Goal: Task Accomplishment & Management: Complete application form

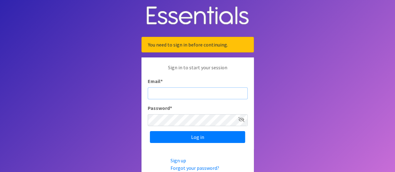
type input "[EMAIL_ADDRESS][DOMAIN_NAME]"
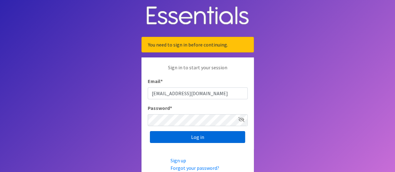
click at [208, 135] on input "Log in" at bounding box center [197, 137] width 95 height 12
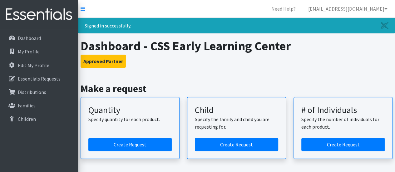
click at [134, 20] on div "Signed in successfully." at bounding box center [236, 26] width 317 height 16
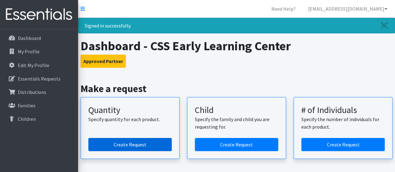
click at [124, 146] on link "Create Request" at bounding box center [129, 144] width 83 height 13
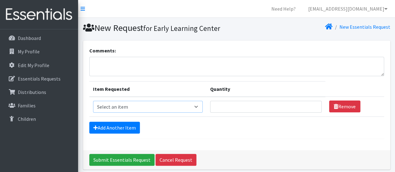
click at [170, 107] on select "Select an item Child (Newborn) Child (Size 1) Child (Size 2) Child (Size 3) Chi…" at bounding box center [148, 107] width 110 height 12
click at [247, 65] on textarea "Comments:" at bounding box center [236, 66] width 295 height 19
click at [163, 106] on select "Select an item Child (Newborn) Child (Size 1) Child (Size 2) Child (Size 3) Chi…" at bounding box center [148, 107] width 110 height 12
select select "3067"
click at [93, 101] on select "Select an item Child (Newborn) Child (Size 1) Child (Size 2) Child (Size 3) Chi…" at bounding box center [148, 107] width 110 height 12
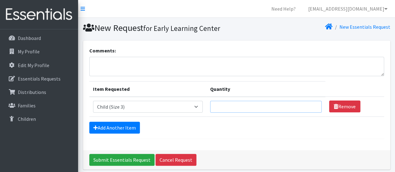
click at [210, 108] on input "Quantity" at bounding box center [265, 107] width 111 height 12
type input "300"
click at [127, 123] on link "Add Another Item" at bounding box center [114, 128] width 51 height 12
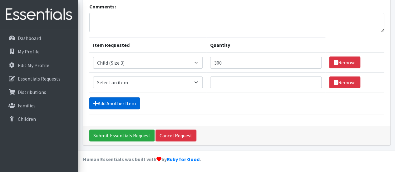
scroll to position [44, 0]
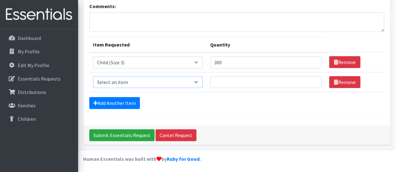
click at [145, 83] on select "Select an item Child (Newborn) Child (Size 1) Child (Size 2) Child (Size 3) Chi…" at bounding box center [148, 82] width 110 height 12
select select "3070"
click at [93, 76] on select "Select an item Child (Newborn) Child (Size 1) Child (Size 2) Child (Size 3) Chi…" at bounding box center [148, 82] width 110 height 12
click at [210, 78] on input "Quantity" at bounding box center [265, 82] width 111 height 12
type input "300"
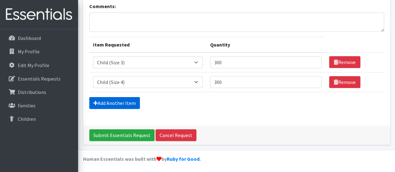
click at [120, 98] on link "Add Another Item" at bounding box center [114, 103] width 51 height 12
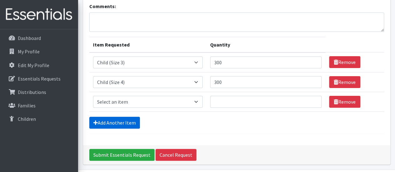
scroll to position [64, 0]
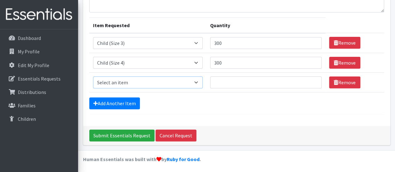
click at [133, 86] on select "Select an item Child (Newborn) Child (Size 1) Child (Size 2) Child (Size 3) Chi…" at bounding box center [148, 82] width 110 height 12
select select "3068"
click at [93, 76] on select "Select an item Child (Newborn) Child (Size 1) Child (Size 2) Child (Size 3) Chi…" at bounding box center [148, 82] width 110 height 12
drag, startPoint x: 208, startPoint y: 71, endPoint x: 208, endPoint y: 74, distance: 3.1
click at [208, 71] on td "Quantity 300" at bounding box center [265, 63] width 119 height 20
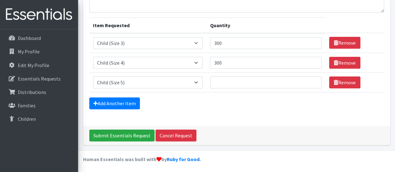
click at [208, 75] on td "Quantity" at bounding box center [265, 82] width 119 height 20
click at [210, 81] on input "Quantity" at bounding box center [265, 82] width 111 height 12
type input "300"
click at [109, 105] on link "Add Another Item" at bounding box center [114, 103] width 51 height 12
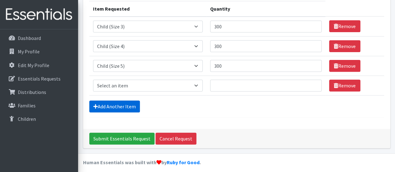
scroll to position [83, 0]
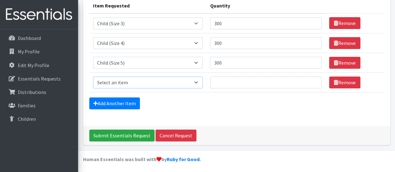
click at [169, 83] on select "Select an item Child (Newborn) Child (Size 1) Child (Size 2) Child (Size 3) Chi…" at bounding box center [148, 82] width 110 height 12
click at [207, 100] on div "Add Another Item" at bounding box center [236, 103] width 295 height 12
click at [338, 79] on link "Remove" at bounding box center [344, 82] width 31 height 12
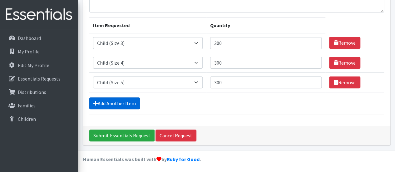
click at [125, 101] on link "Add Another Item" at bounding box center [114, 103] width 51 height 12
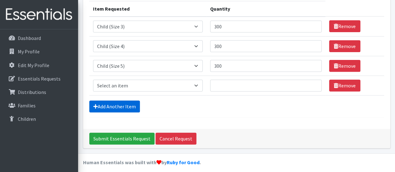
scroll to position [83, 0]
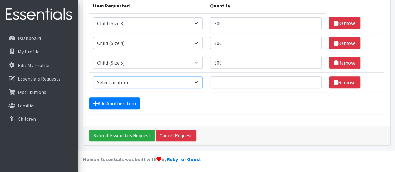
click at [154, 82] on select "Select an item Child (Newborn) Child (Size 1) Child (Size 2) Child (Size 3) Chi…" at bounding box center [148, 82] width 110 height 12
select select "3056"
click at [93, 76] on select "Select an item Child (Newborn) Child (Size 1) Child (Size 2) Child (Size 3) Chi…" at bounding box center [148, 82] width 110 height 12
click at [210, 81] on input "Quantity" at bounding box center [265, 82] width 111 height 12
click at [344, 83] on link "Remove" at bounding box center [344, 82] width 31 height 12
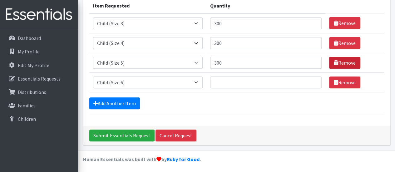
scroll to position [64, 0]
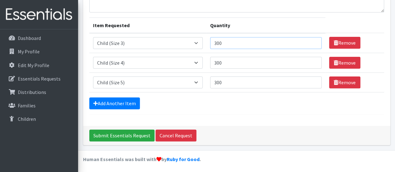
drag, startPoint x: 203, startPoint y: 45, endPoint x: 179, endPoint y: 41, distance: 24.7
click at [179, 41] on tr "Item Requested Select an item Child (Newborn) Child (Size 1) Child (Size 2) Chi…" at bounding box center [236, 43] width 295 height 20
type input "400"
drag, startPoint x: 211, startPoint y: 61, endPoint x: 173, endPoint y: 55, distance: 38.5
click at [173, 55] on tr "Item Requested Select an item Child (Newborn) Child (Size 1) Child (Size 2) Chi…" at bounding box center [236, 63] width 295 height 20
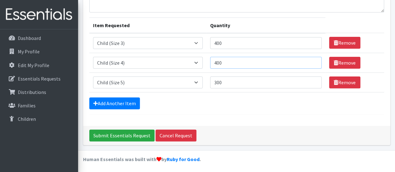
type input "400"
drag, startPoint x: 222, startPoint y: 78, endPoint x: 166, endPoint y: 76, distance: 55.9
click at [166, 76] on tr "Item Requested Select an item Child (Newborn) Child (Size 1) Child (Size 2) Chi…" at bounding box center [236, 82] width 295 height 20
type input "400"
drag, startPoint x: 208, startPoint y: 62, endPoint x: 171, endPoint y: 61, distance: 36.8
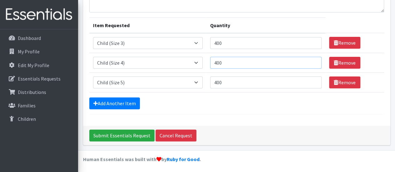
click at [171, 61] on tr "Item Requested Select an item Child (Newborn) Child (Size 1) Child (Size 2) Chi…" at bounding box center [236, 63] width 295 height 20
click at [219, 111] on form "Comments: Item Requested Quantity Item Requested Select an item Child (Newborn)…" at bounding box center [236, 48] width 295 height 131
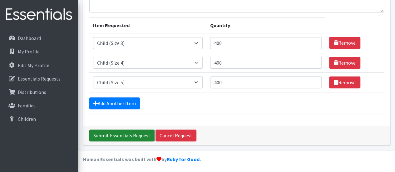
click at [139, 135] on input "Submit Essentials Request" at bounding box center [121, 136] width 65 height 12
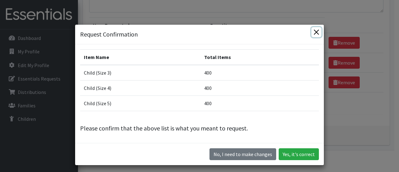
click at [313, 31] on button "Close" at bounding box center [317, 32] width 10 height 10
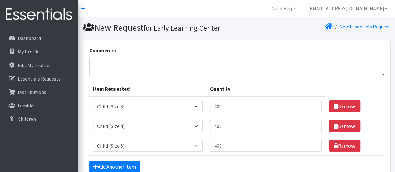
scroll to position [0, 0]
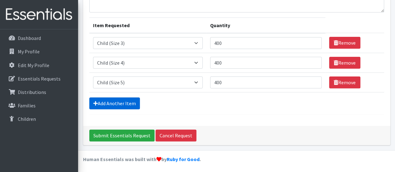
click at [124, 101] on link "Add Another Item" at bounding box center [114, 103] width 51 height 12
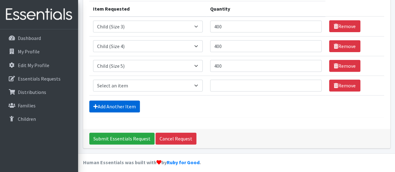
scroll to position [83, 0]
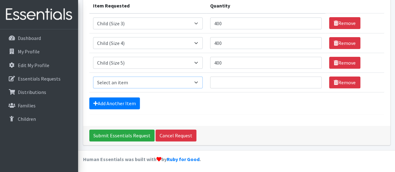
click at [137, 84] on select "Select an item Child (Newborn) Child (Size 1) Child (Size 2) Child (Size 3) Chi…" at bounding box center [148, 82] width 110 height 12
select select "3056"
click at [93, 76] on select "Select an item Child (Newborn) Child (Size 1) Child (Size 2) Child (Size 3) Chi…" at bounding box center [148, 82] width 110 height 12
click at [210, 80] on input "Quantity" at bounding box center [265, 82] width 111 height 12
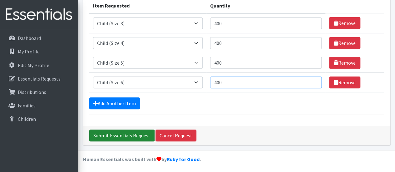
type input "400"
click at [133, 130] on input "Submit Essentials Request" at bounding box center [121, 136] width 65 height 12
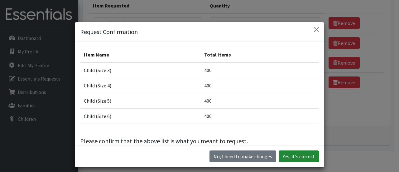
click at [295, 158] on button "Yes, it's correct" at bounding box center [299, 156] width 40 height 12
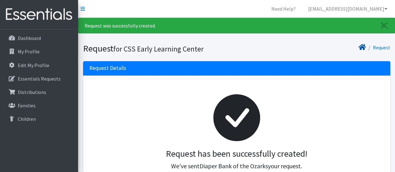
click at [362, 49] on icon at bounding box center [361, 47] width 7 height 5
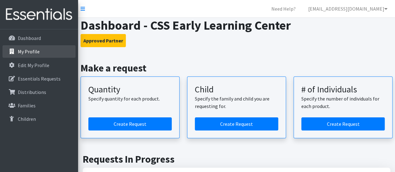
click at [14, 51] on icon at bounding box center [12, 52] width 8 height 6
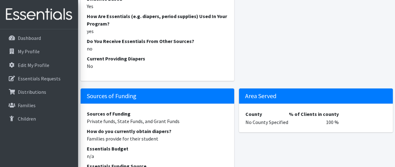
scroll to position [843, 0]
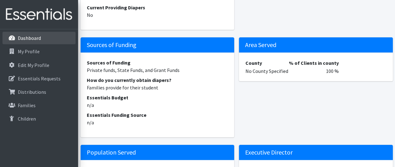
click at [28, 38] on p "Dashboard" at bounding box center [29, 38] width 23 height 6
